Goal: Navigation & Orientation: Find specific page/section

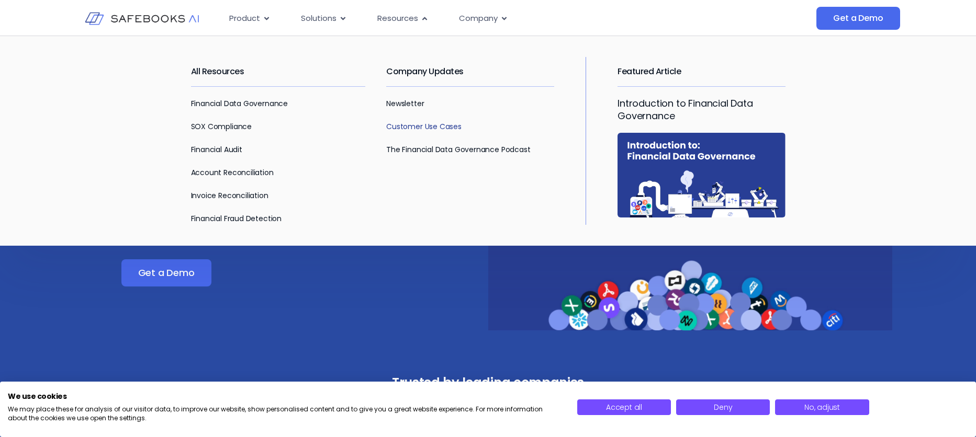
click at [414, 126] on link "Customer Use Cases" at bounding box center [423, 126] width 75 height 10
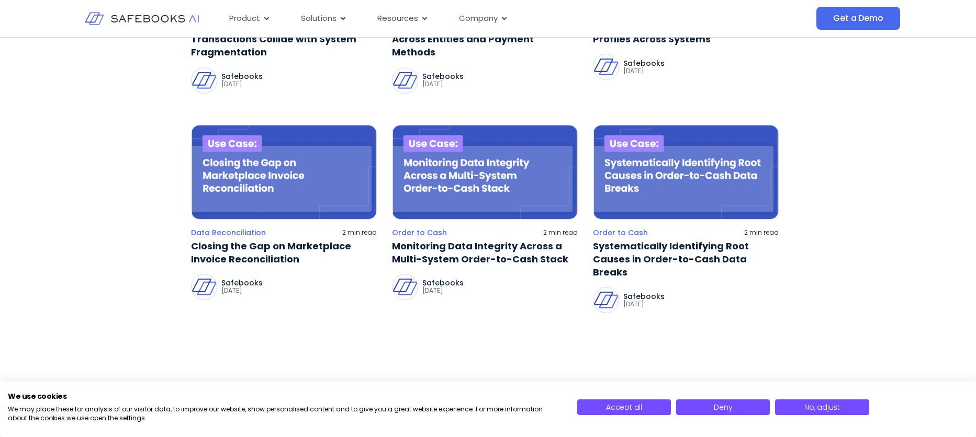
scroll to position [380, 0]
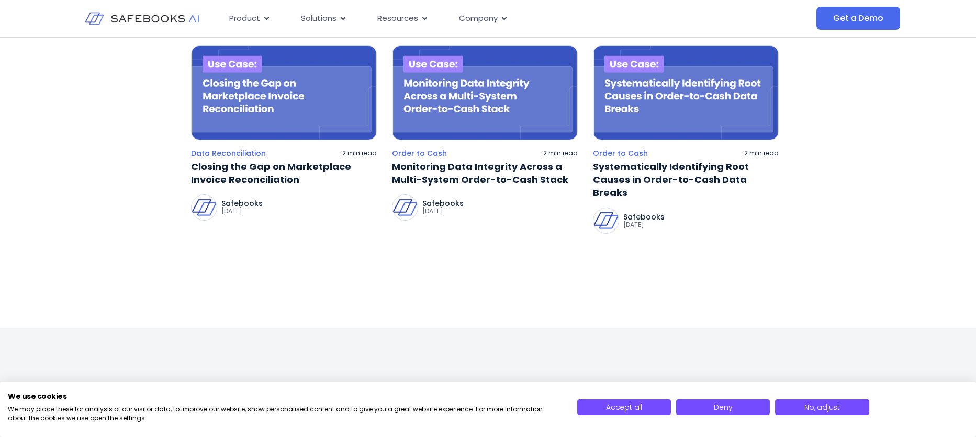
click at [156, 17] on img at bounding box center [142, 18] width 115 height 33
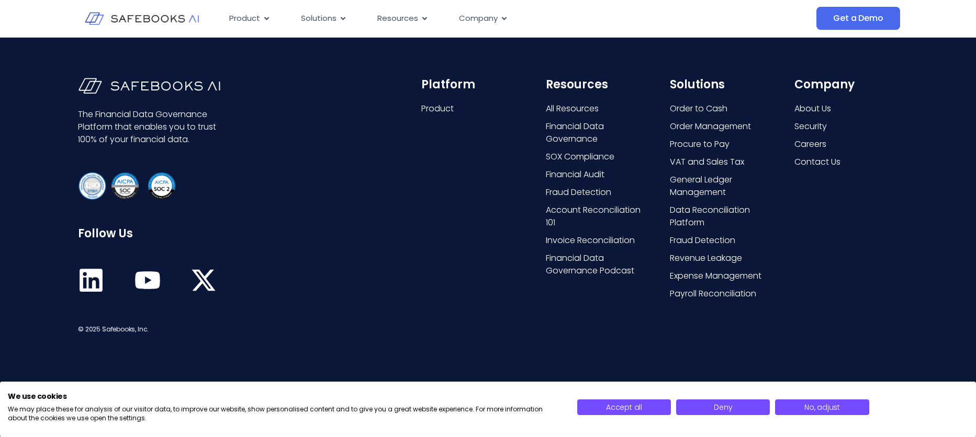
scroll to position [2741, 0]
